Goal: Transaction & Acquisition: Purchase product/service

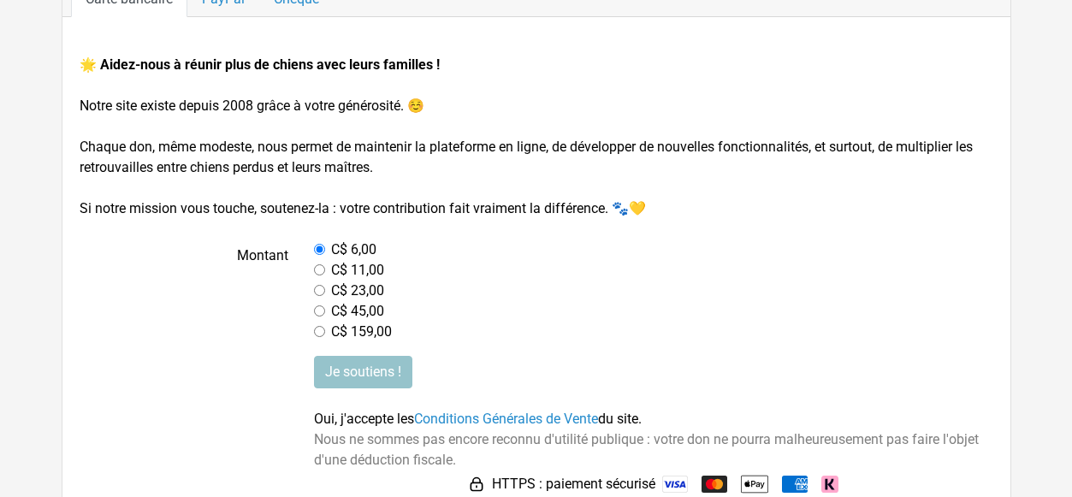
scroll to position [245, 0]
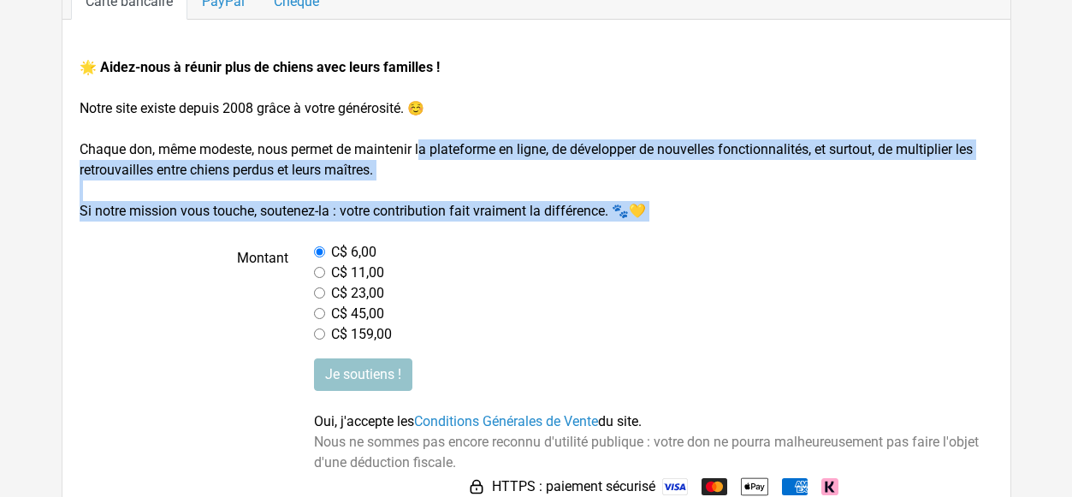
drag, startPoint x: 296, startPoint y: 152, endPoint x: 463, endPoint y: 229, distance: 183.7
click at [463, 229] on form "🌟 Aidez-nous à réunir plus de chiens avec leurs familles ! Notre site existe de…" at bounding box center [537, 278] width 914 height 443
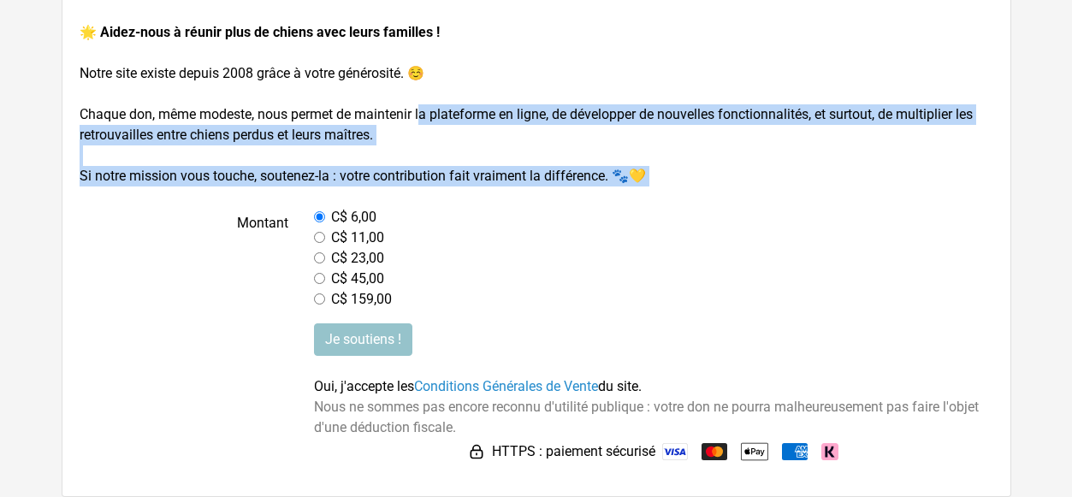
scroll to position [280, 0]
click at [361, 347] on input "Je soutiens !" at bounding box center [363, 339] width 98 height 33
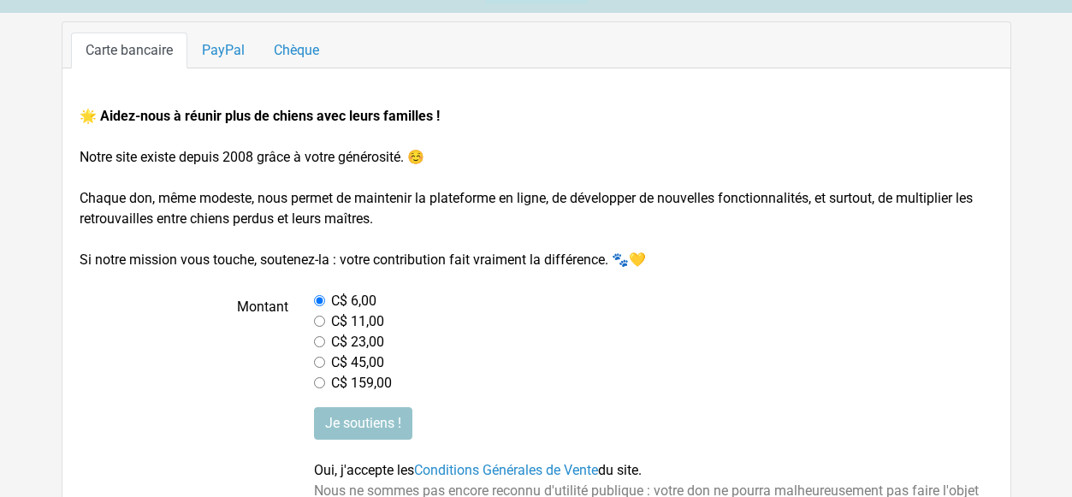
scroll to position [97, 0]
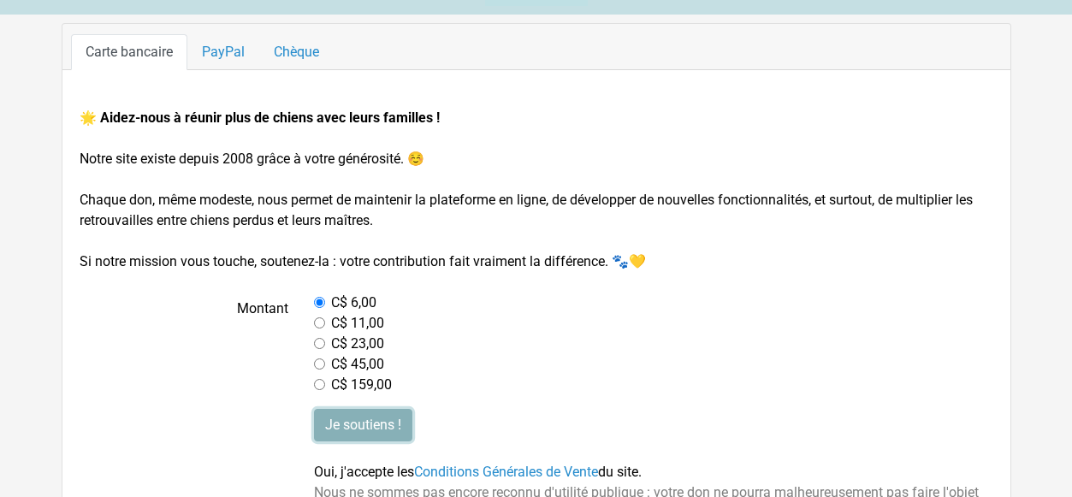
click at [343, 411] on input "Je soutiens !" at bounding box center [363, 425] width 98 height 33
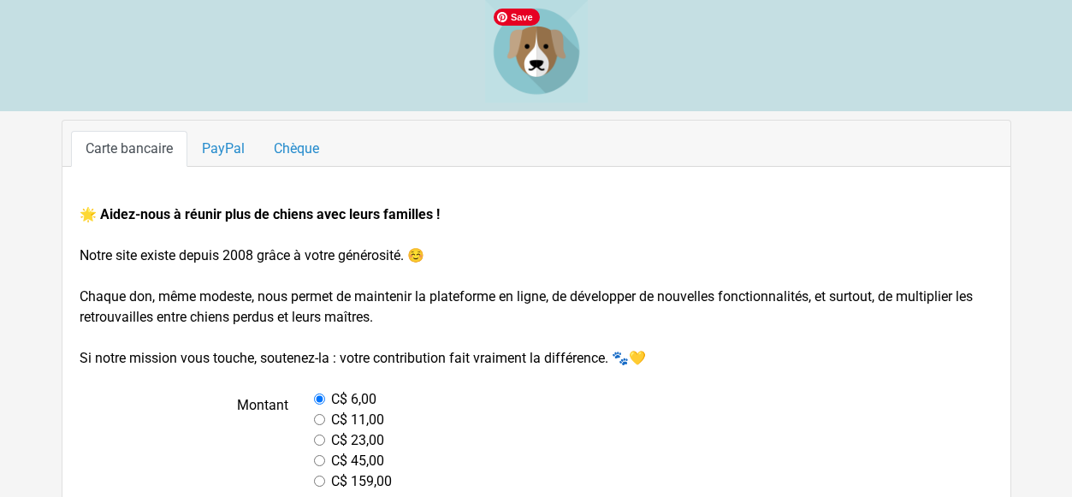
click at [522, 41] on img at bounding box center [536, 51] width 103 height 103
